Goal: Task Accomplishment & Management: Manage account settings

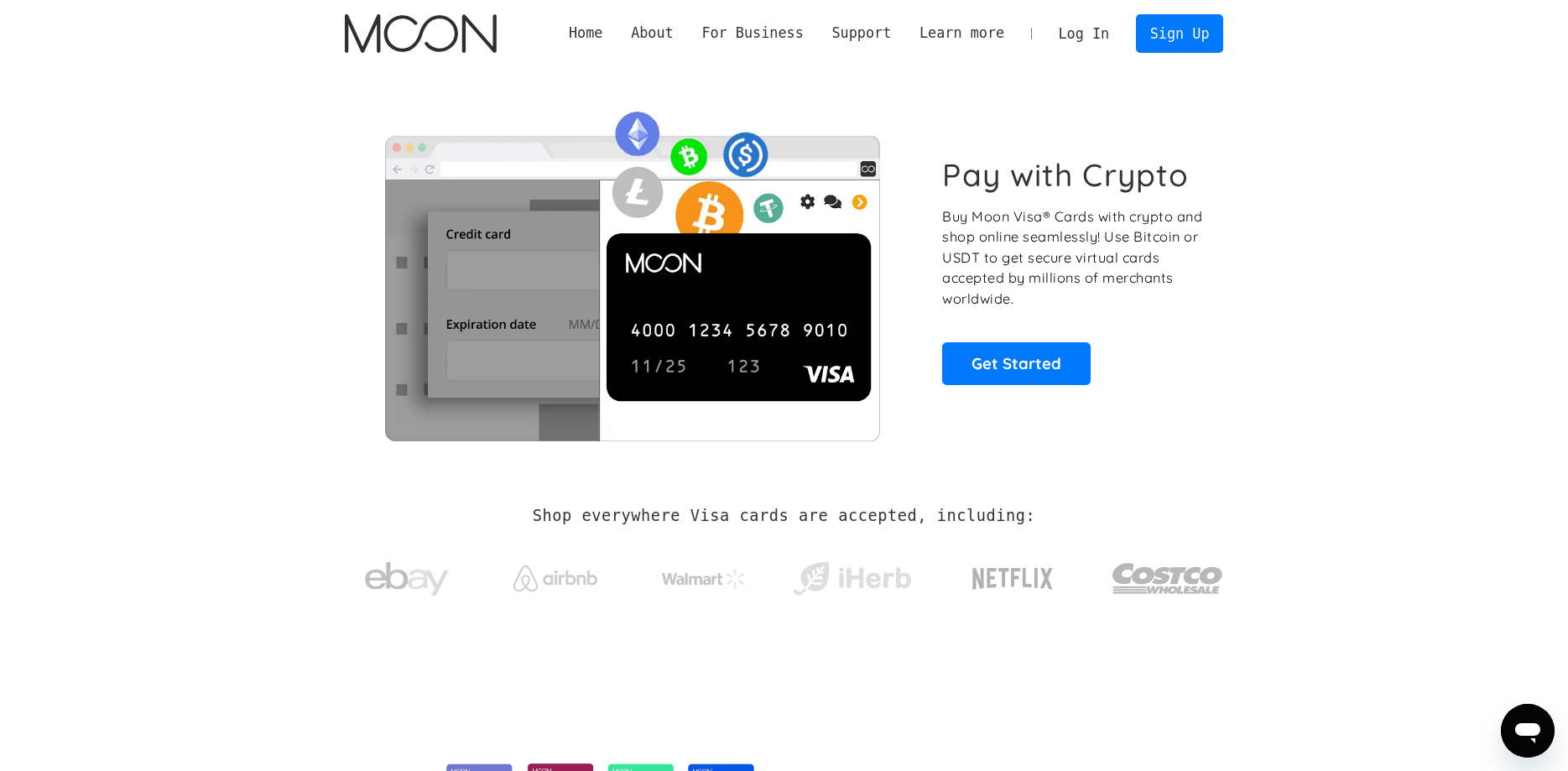
click at [1086, 38] on link "Log In" at bounding box center [1083, 33] width 79 height 37
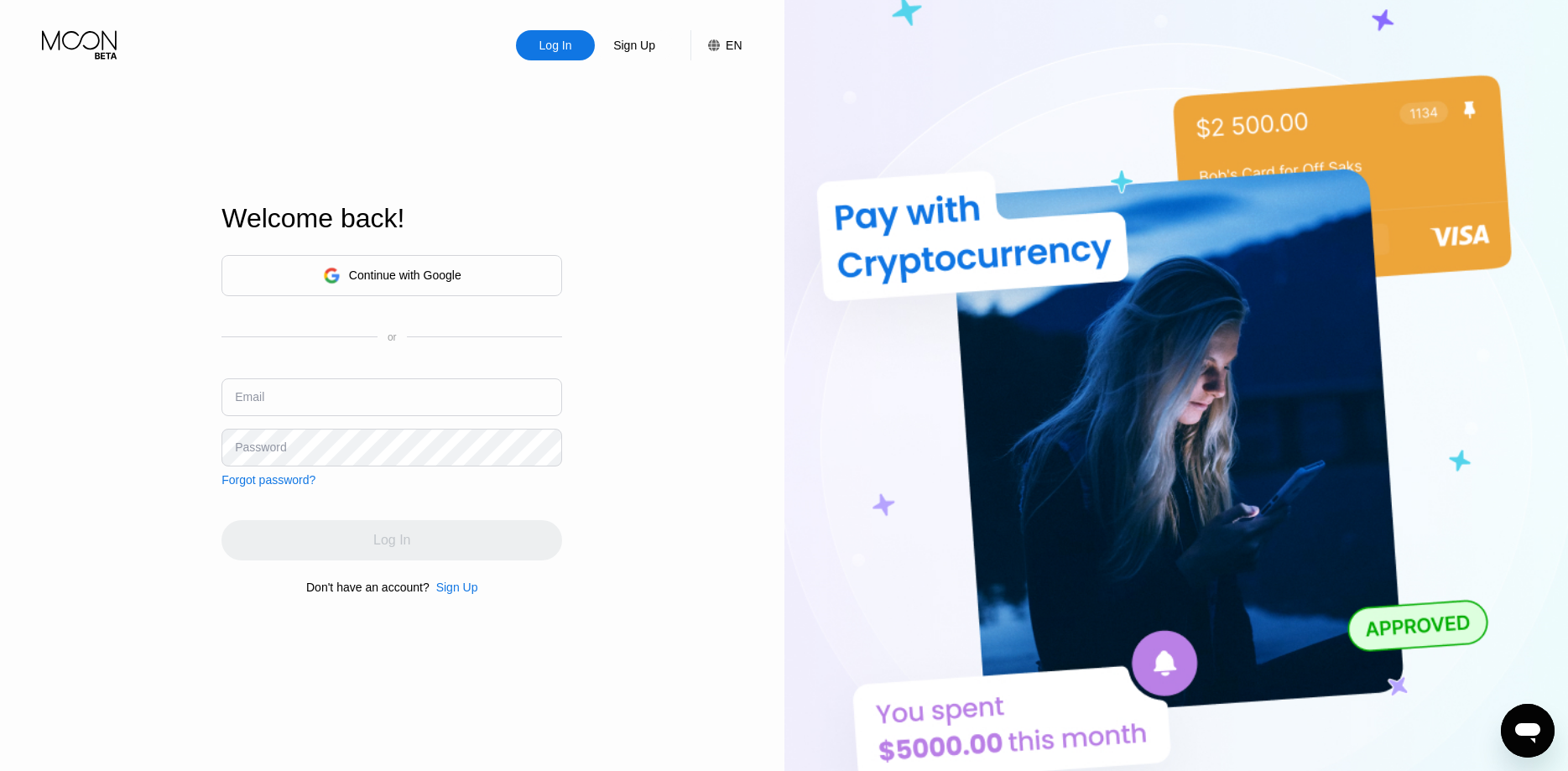
click at [414, 391] on input "text" at bounding box center [392, 397] width 341 height 38
click at [349, 403] on input "text" at bounding box center [392, 397] width 341 height 38
click at [370, 404] on input "text" at bounding box center [392, 397] width 341 height 38
click at [357, 376] on div "Continue with Google or Email Password Forgot password?" at bounding box center [392, 371] width 341 height 232
click at [357, 406] on input "text" at bounding box center [392, 397] width 341 height 38
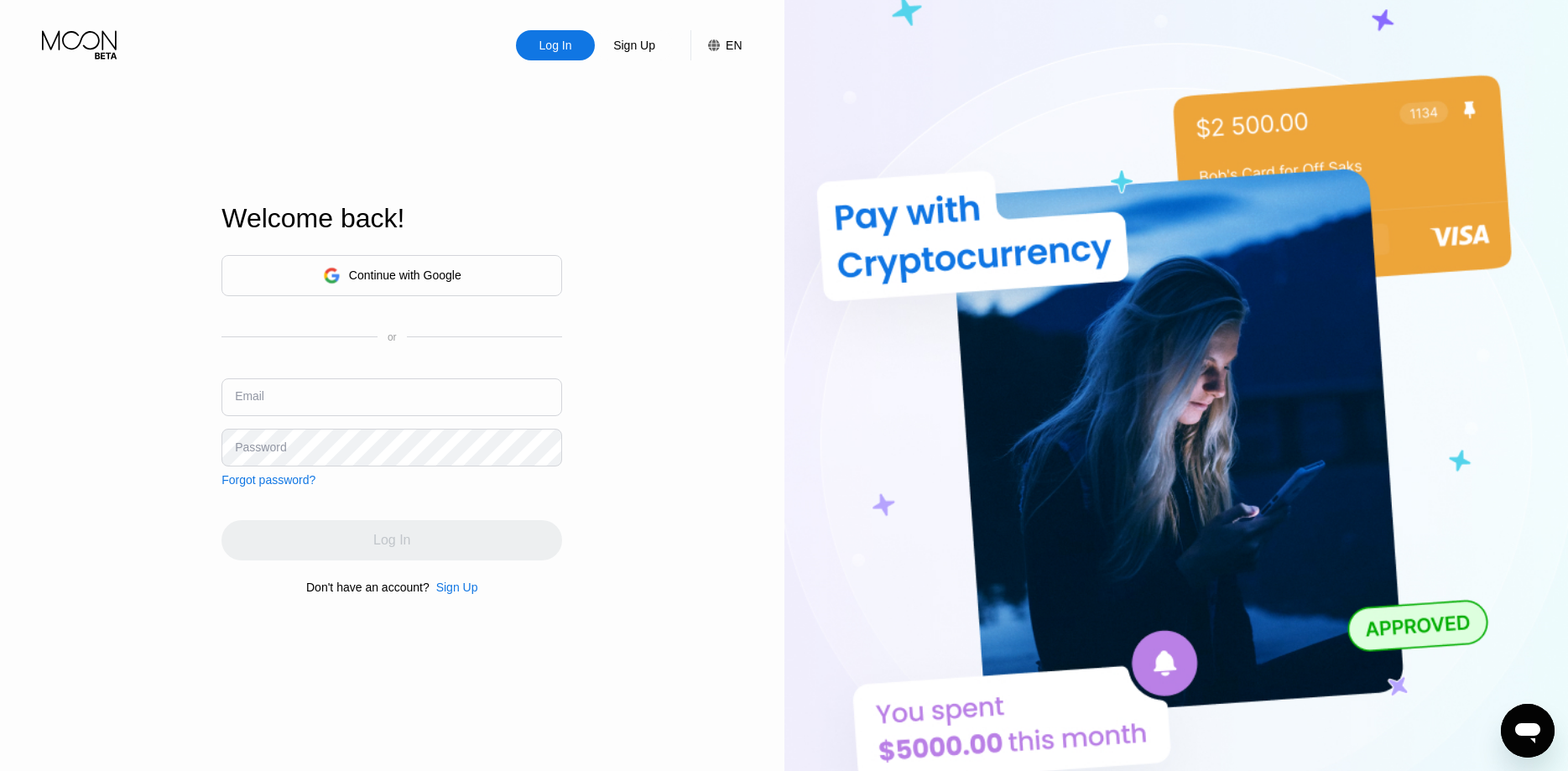
paste input "chavezmary@proton.me"
click at [431, 544] on div "Log In" at bounding box center [392, 540] width 341 height 40
click at [414, 559] on div "Log In" at bounding box center [392, 540] width 341 height 40
click at [398, 459] on div "Continue with Google or Email chavezmary@proton.me Password Forgot password?" at bounding box center [392, 371] width 341 height 232
click at [395, 411] on input "chavezmary@proton.me" at bounding box center [392, 397] width 341 height 38
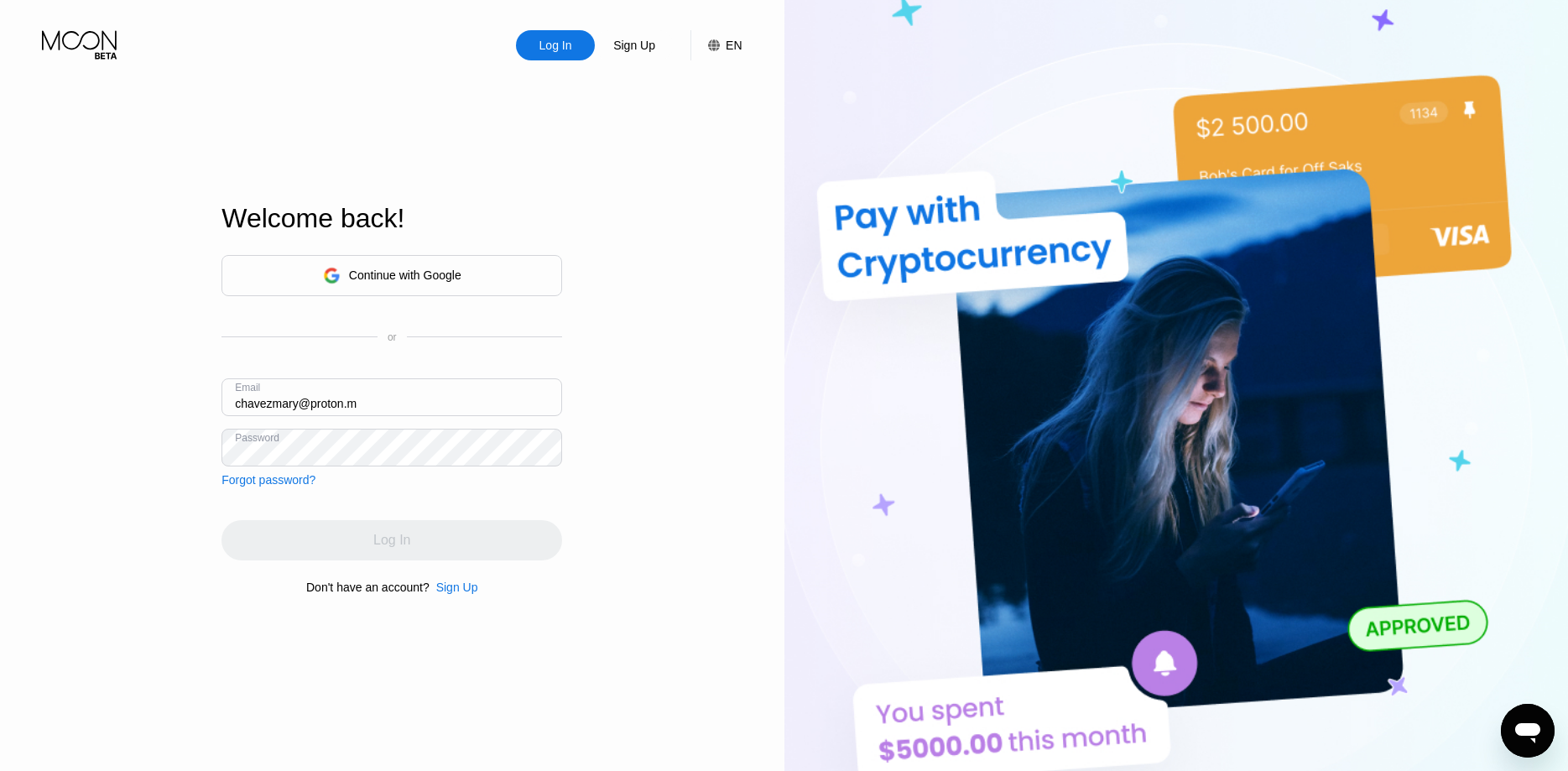
type input "chavezmary@proton.me"
click at [406, 556] on div "Log In" at bounding box center [392, 540] width 341 height 40
drag, startPoint x: 399, startPoint y: 421, endPoint x: 398, endPoint y: 406, distance: 15.0
click at [399, 415] on div "Email chavezmary@proton.me" at bounding box center [392, 403] width 341 height 50
click at [398, 402] on input "chavezmary@proton.me" at bounding box center [392, 397] width 341 height 38
